Goal: Task Accomplishment & Management: Use online tool/utility

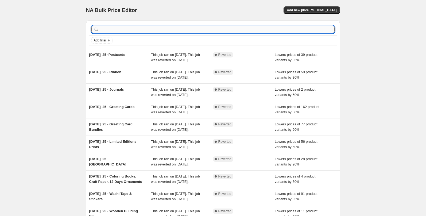
click at [137, 29] on input "text" at bounding box center [217, 29] width 235 height 7
type input "Thinking o"
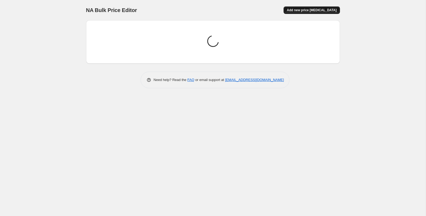
click at [332, 9] on span "Add new price change job" at bounding box center [312, 10] width 50 height 4
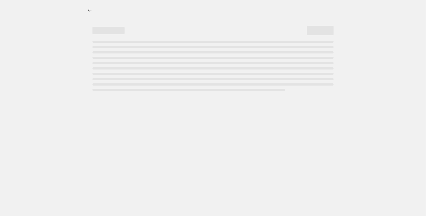
select select "percentage"
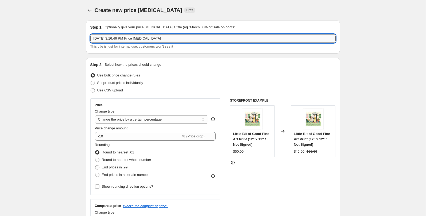
click at [124, 41] on input "Sep 3, 2025, 3:16:46 PM Price change job" at bounding box center [212, 38] width 245 height 9
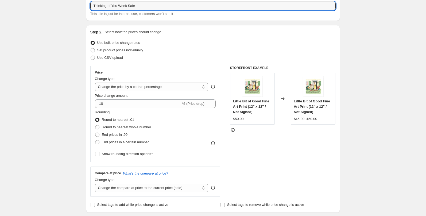
scroll to position [42, 0]
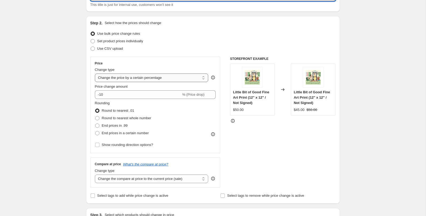
type input "Thinking of You Week Sale"
click at [140, 80] on select "Change the price to a certain amount Change the price by a certain amount Chang…" at bounding box center [152, 78] width 114 height 9
select select "to"
click at [95, 74] on select "Change the price to a certain amount Change the price by a certain amount Chang…" at bounding box center [152, 78] width 114 height 9
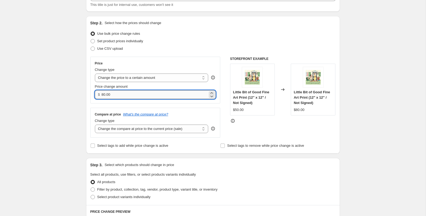
click at [119, 95] on input "80.00" at bounding box center [155, 94] width 106 height 9
drag, startPoint x: 119, startPoint y: 95, endPoint x: 102, endPoint y: 95, distance: 17.4
click at [102, 95] on input "80.00" at bounding box center [155, 94] width 106 height 9
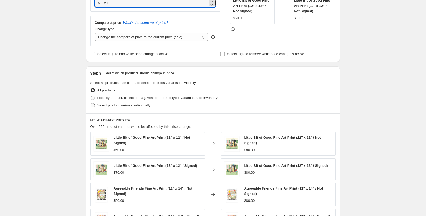
scroll to position [136, 0]
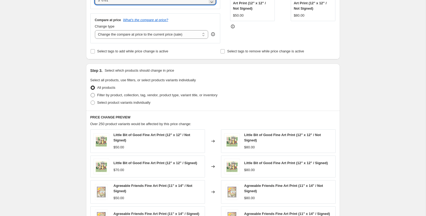
type input "0.61"
click at [141, 95] on span "Filter by product, collection, tag, vendor, product type, variant title, or inv…" at bounding box center [157, 95] width 120 height 4
click at [91, 93] on input "Filter by product, collection, tag, vendor, product type, variant title, or inv…" at bounding box center [91, 93] width 0 height 0
radio input "true"
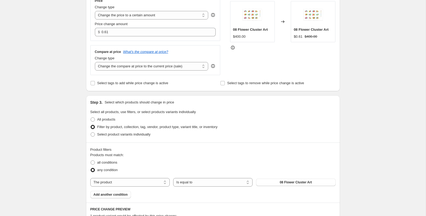
scroll to position [102, 0]
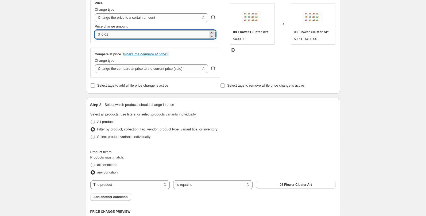
click at [117, 36] on input "0.61" at bounding box center [155, 34] width 106 height 9
type input "0"
type input "1.00"
click at [186, 147] on div "Product filters Products must match: all conditions any condition The product T…" at bounding box center [213, 175] width 254 height 60
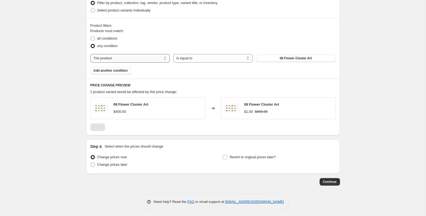
scroll to position [229, 0]
click at [140, 61] on select "The product The product's collection The product's tag The product's vendor The…" at bounding box center [129, 57] width 79 height 9
select select "vendor"
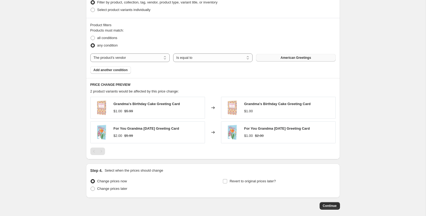
click at [270, 56] on button "American Greetings" at bounding box center [295, 57] width 79 height 7
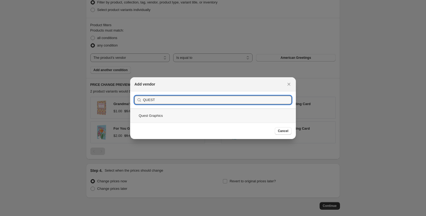
type input "QUEST"
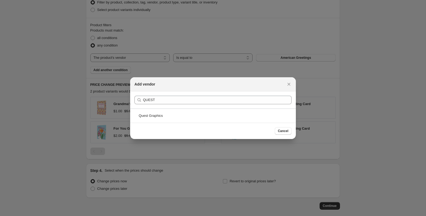
click at [176, 114] on div "Quest Graphics" at bounding box center [213, 116] width 166 height 14
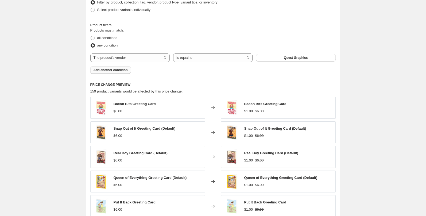
click at [122, 72] on span "Add another condition" at bounding box center [111, 70] width 34 height 4
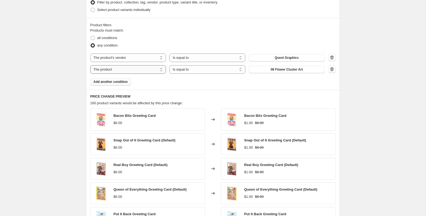
click at [122, 71] on select "The product The product's collection The product's tag The product's vendor The…" at bounding box center [128, 69] width 76 height 9
select select "collection"
click at [286, 71] on span "2024 Calendar Prints" at bounding box center [287, 69] width 32 height 4
click at [115, 39] on span "all conditions" at bounding box center [107, 38] width 20 height 4
click at [91, 36] on input "all conditions" at bounding box center [91, 36] width 0 height 0
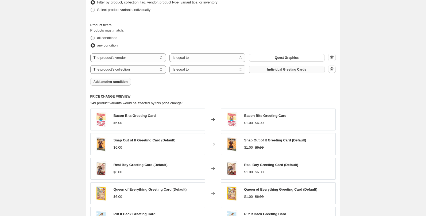
radio input "true"
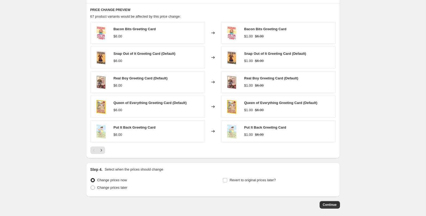
scroll to position [341, 0]
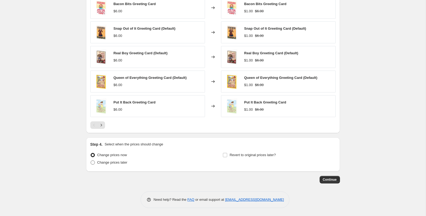
click at [121, 161] on span "Change prices later" at bounding box center [112, 162] width 30 height 4
click at [91, 161] on input "Change prices later" at bounding box center [91, 160] width 0 height 0
radio input "true"
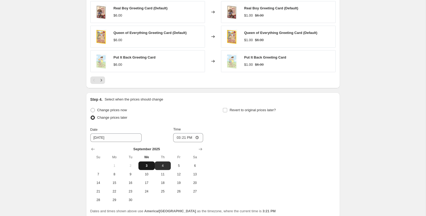
scroll to position [400, 0]
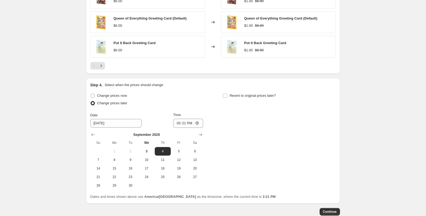
drag, startPoint x: 96, startPoint y: 161, endPoint x: 172, endPoint y: 133, distance: 81.9
click at [96, 161] on span "7" at bounding box center [98, 160] width 12 height 4
type input "9/7/2025"
click at [176, 125] on input "15:21" at bounding box center [188, 123] width 30 height 9
type input "00:00"
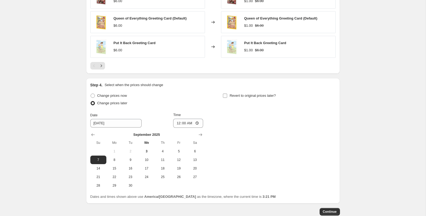
click at [258, 94] on span "Revert to original prices later?" at bounding box center [253, 96] width 46 height 4
click at [227, 94] on input "Revert to original prices later?" at bounding box center [225, 96] width 4 height 4
checkbox input "true"
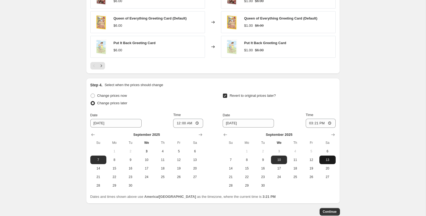
click at [328, 160] on span "13" at bounding box center [328, 160] width 12 height 4
type input "9/13/2025"
click at [310, 124] on input "15:21" at bounding box center [321, 123] width 30 height 9
type input "23:59"
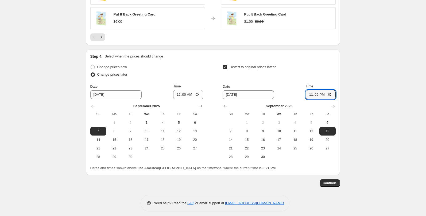
scroll to position [430, 0]
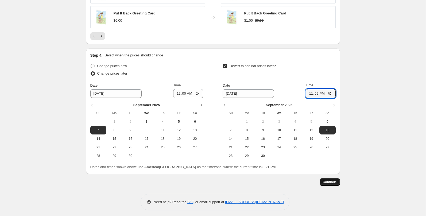
click at [333, 181] on span "Continue" at bounding box center [330, 182] width 14 height 4
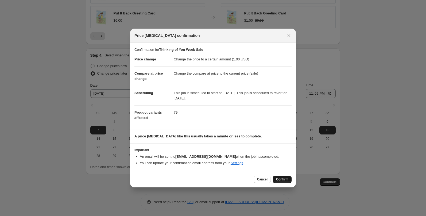
click at [281, 181] on span "Confirm" at bounding box center [282, 179] width 12 height 4
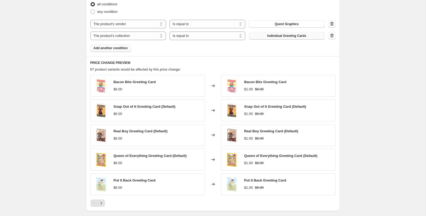
scroll to position [263, 0]
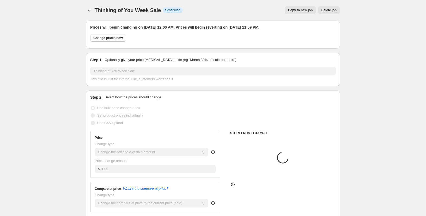
select select "collection"
select select "vendor"
